Goal: Task Accomplishment & Management: Manage account settings

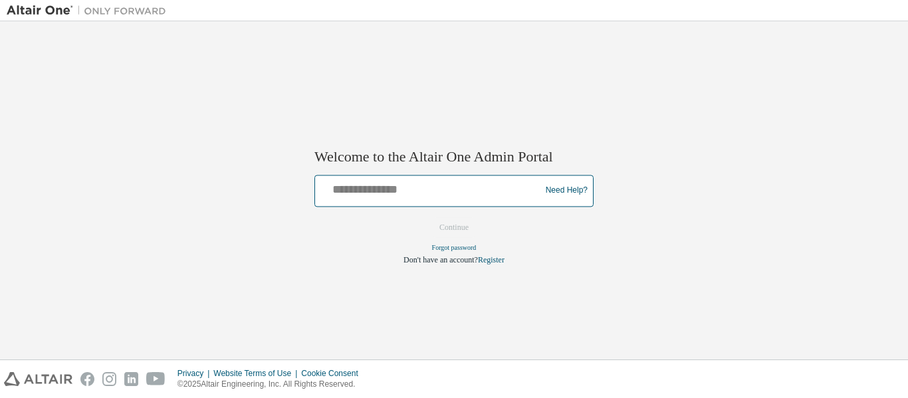
click at [368, 193] on input "text" at bounding box center [429, 187] width 219 height 19
type input "**********"
click at [425, 217] on button "Continue" at bounding box center [453, 227] width 57 height 20
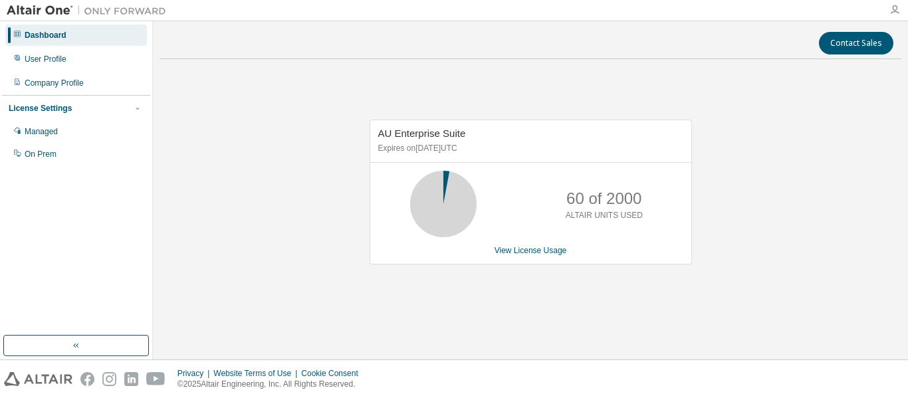
click at [892, 8] on icon "button" at bounding box center [894, 10] width 11 height 11
